Goal: Navigation & Orientation: Find specific page/section

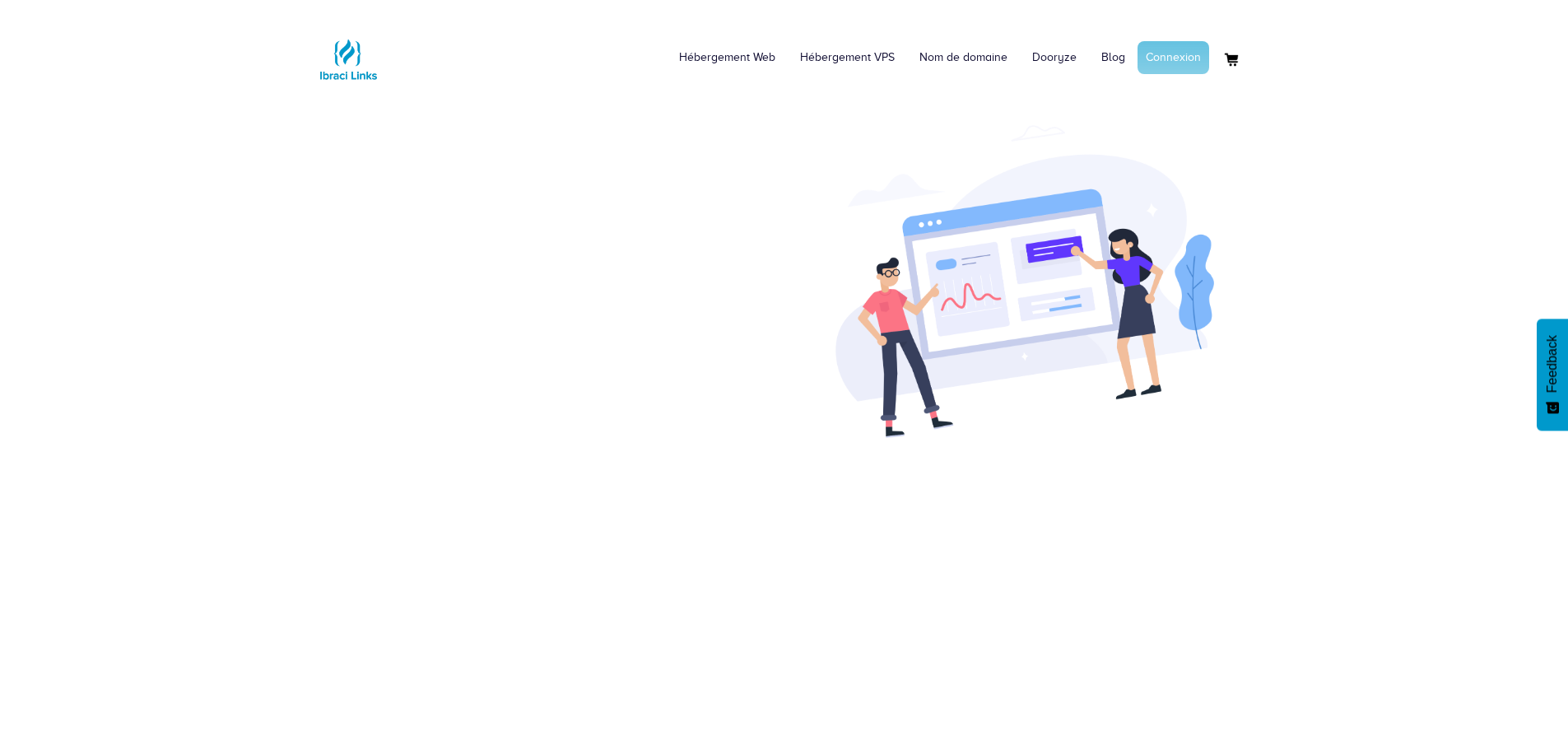
click at [1189, 59] on link "Connexion" at bounding box center [1172, 57] width 72 height 32
click at [1183, 51] on link "Connexion" at bounding box center [1172, 57] width 72 height 32
click at [1196, 50] on link "Connexion" at bounding box center [1172, 57] width 72 height 32
click at [1192, 56] on link "Connexion" at bounding box center [1172, 57] width 72 height 32
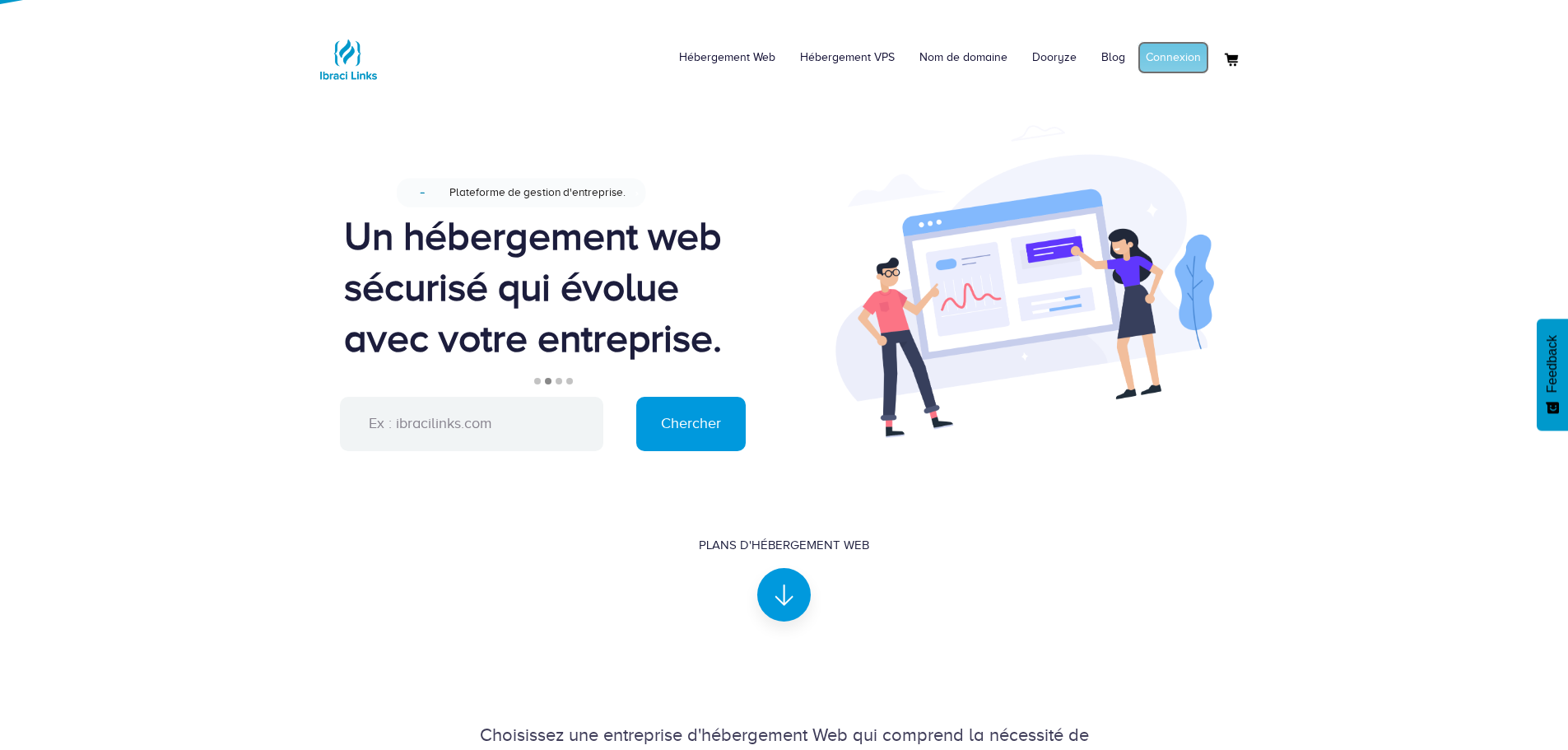
click at [1184, 55] on link "Connexion" at bounding box center [1172, 57] width 72 height 32
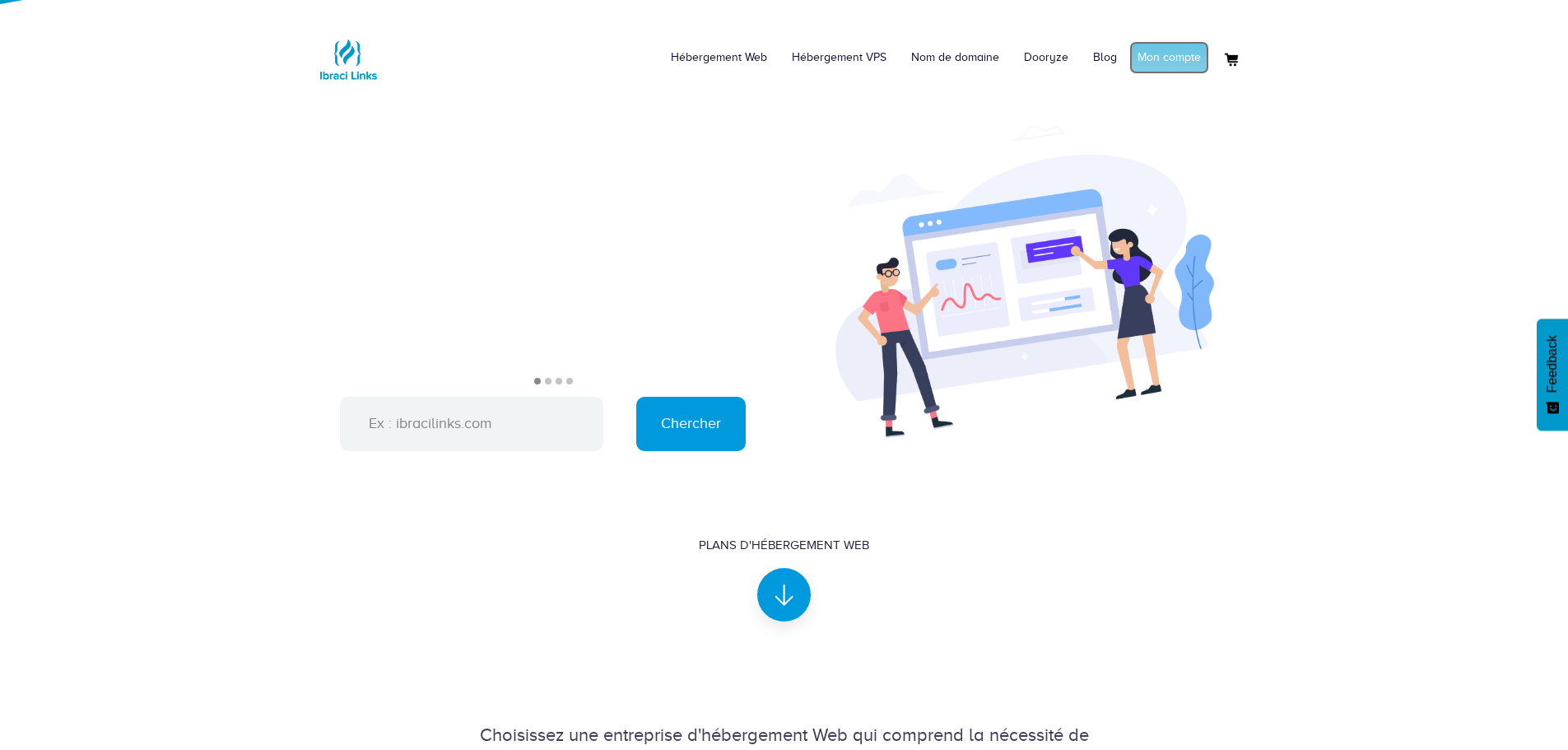
click at [1194, 50] on link "Mon compte" at bounding box center [1170, 57] width 80 height 32
